Goal: Check status: Check status

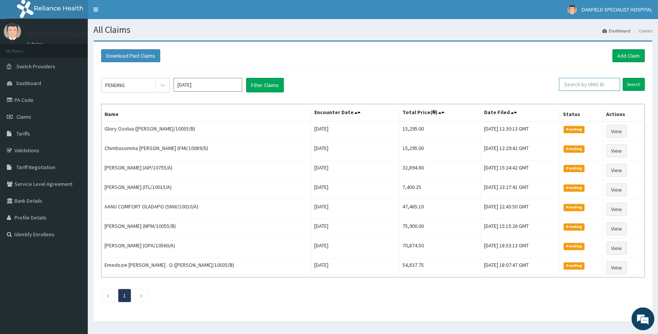
click at [596, 84] on input "text" at bounding box center [589, 84] width 61 height 13
paste input "SKN/10356/D"
type input "SKN/10356/D"
click at [634, 84] on input "Search" at bounding box center [634, 84] width 22 height 13
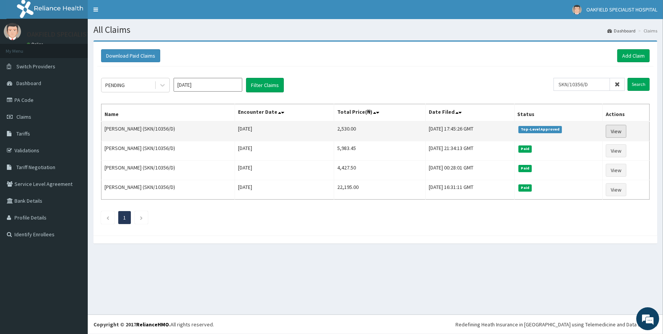
click at [622, 129] on link "View" at bounding box center [616, 131] width 21 height 13
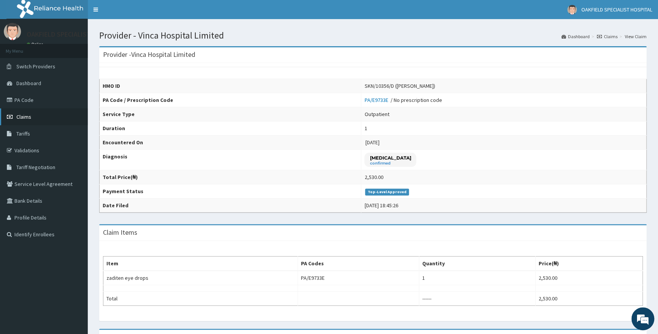
click at [23, 117] on span "Claims" at bounding box center [23, 116] width 15 height 7
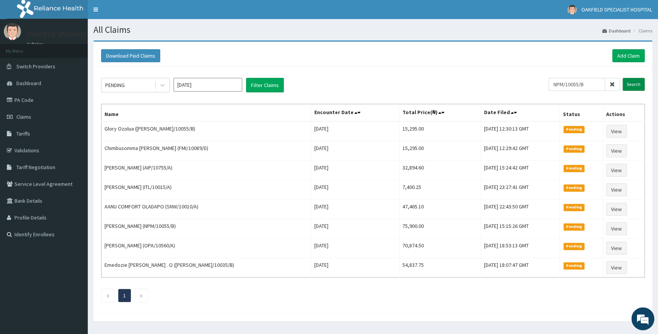
type input "NPM/10055/B"
click at [629, 84] on input "Search" at bounding box center [634, 84] width 22 height 13
